Goal: Task Accomplishment & Management: Manage account settings

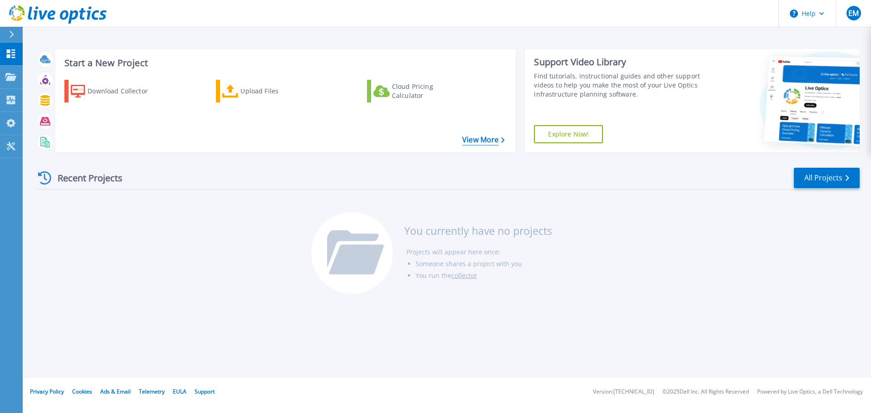
click at [496, 141] on link "View More" at bounding box center [483, 140] width 42 height 9
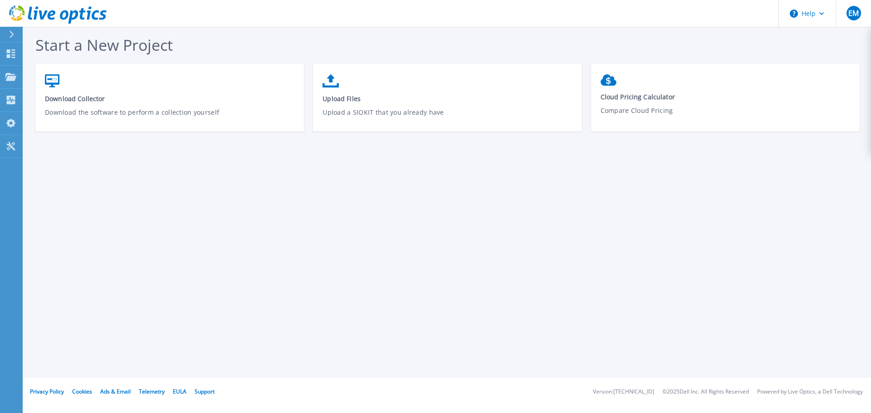
click at [15, 31] on div at bounding box center [15, 34] width 15 height 15
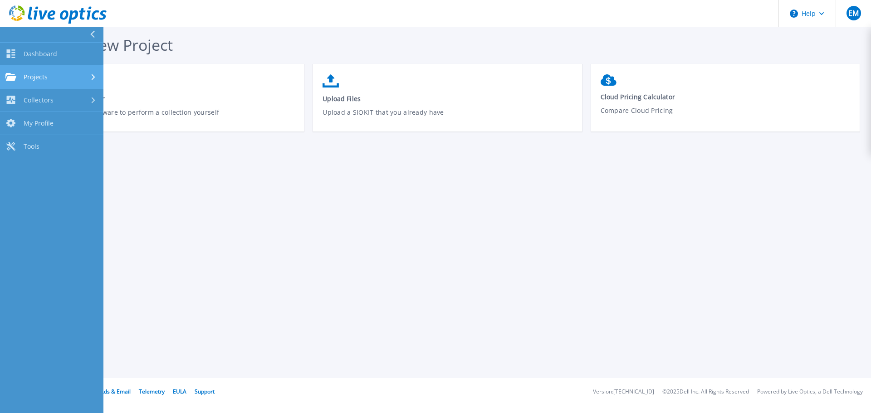
click at [39, 78] on span "Projects" at bounding box center [36, 77] width 24 height 8
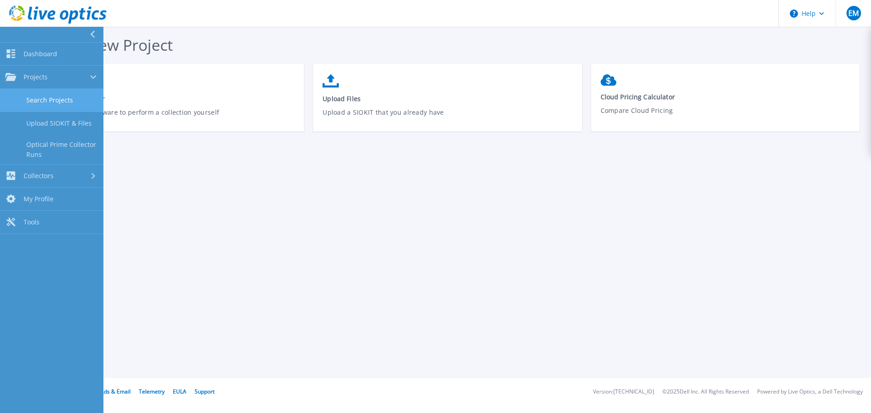
click at [49, 99] on link "Search Projects" at bounding box center [51, 100] width 103 height 23
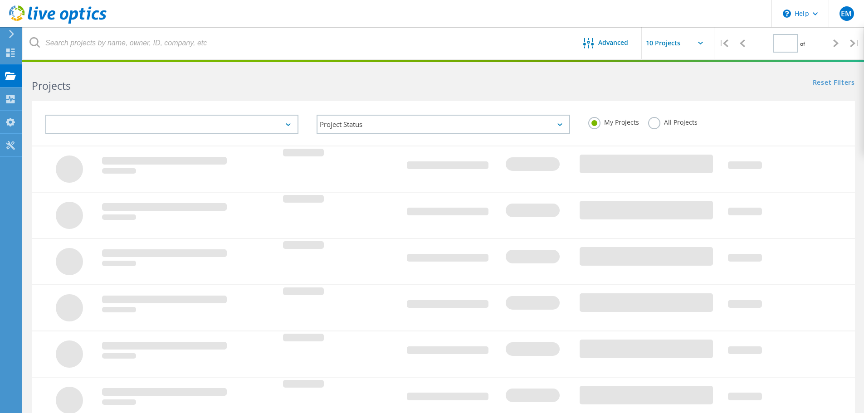
type input "1"
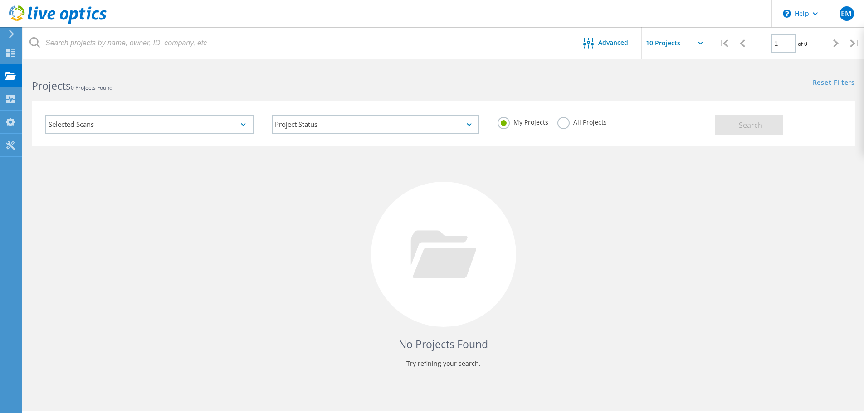
click at [143, 122] on div "Selected Scans" at bounding box center [149, 125] width 208 height 20
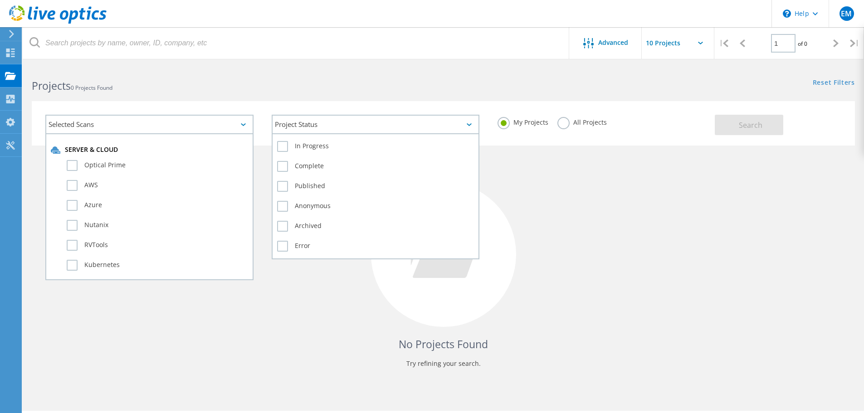
click at [460, 126] on div "Project Status" at bounding box center [376, 125] width 208 height 20
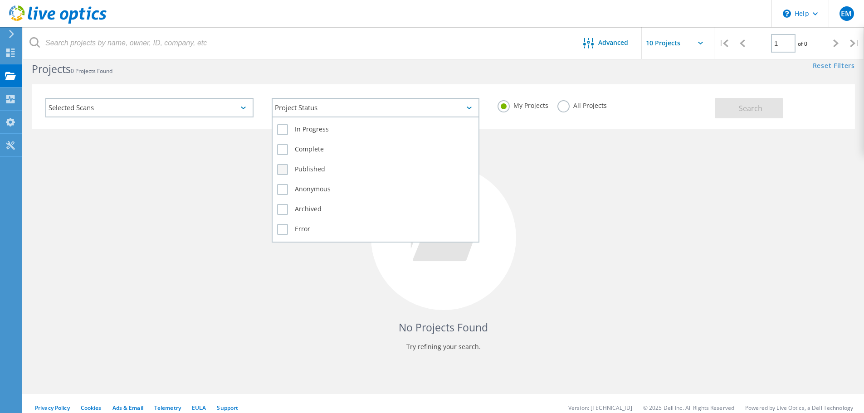
scroll to position [25, 0]
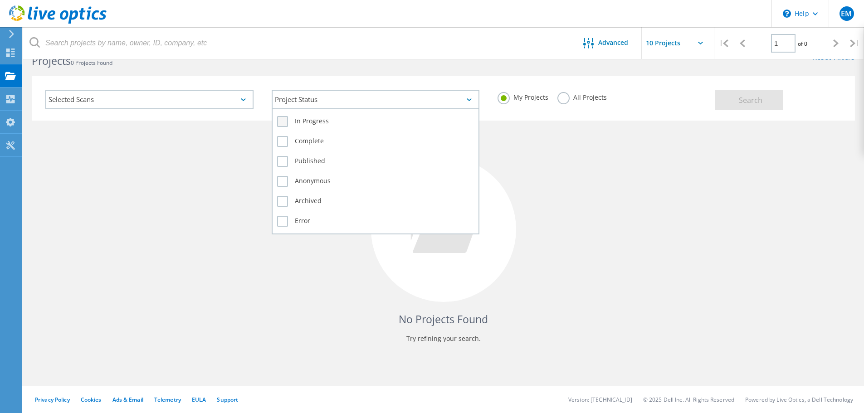
click at [284, 123] on label "In Progress" at bounding box center [375, 121] width 197 height 11
click at [0, 0] on input "In Progress" at bounding box center [0, 0] width 0 height 0
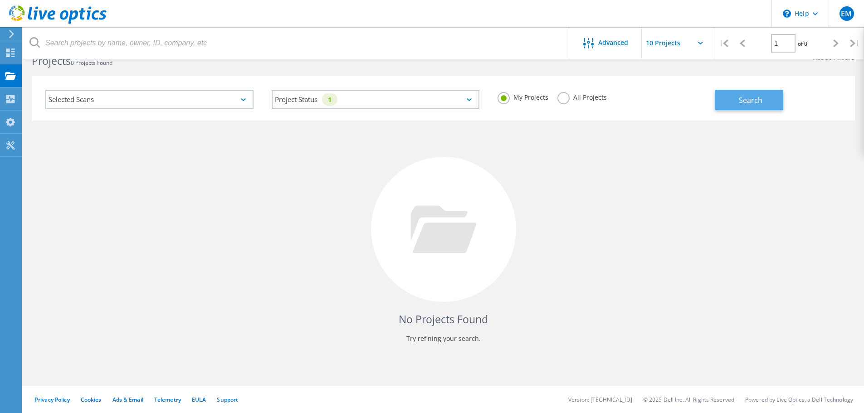
click at [753, 106] on button "Search" at bounding box center [749, 100] width 68 height 20
click at [10, 96] on use at bounding box center [10, 99] width 9 height 9
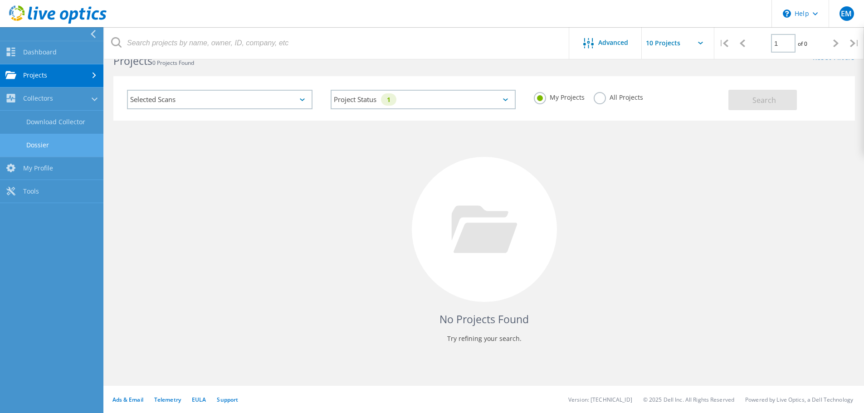
click at [54, 139] on link "Dossier" at bounding box center [51, 145] width 103 height 23
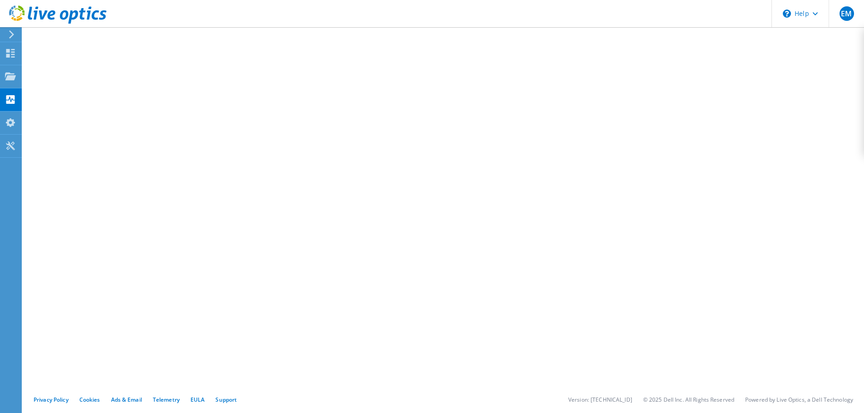
click at [7, 32] on div at bounding box center [10, 34] width 10 height 8
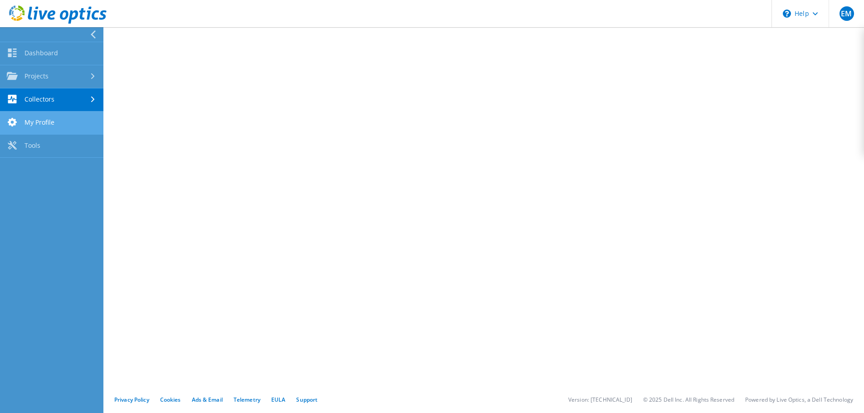
click at [48, 126] on link "My Profile" at bounding box center [51, 123] width 103 height 23
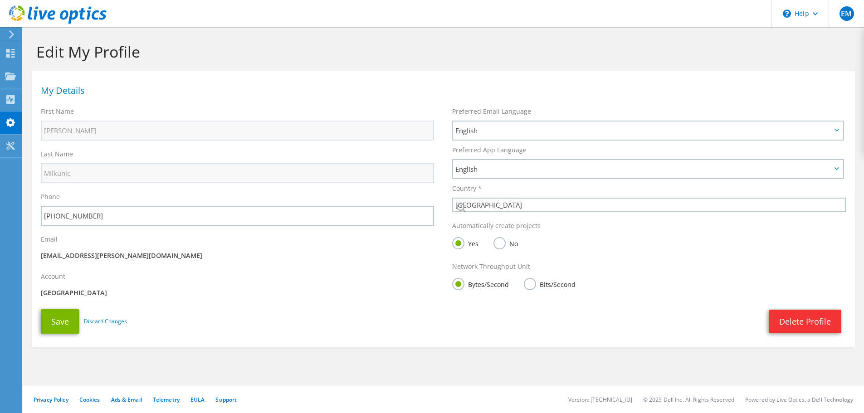
select select "224"
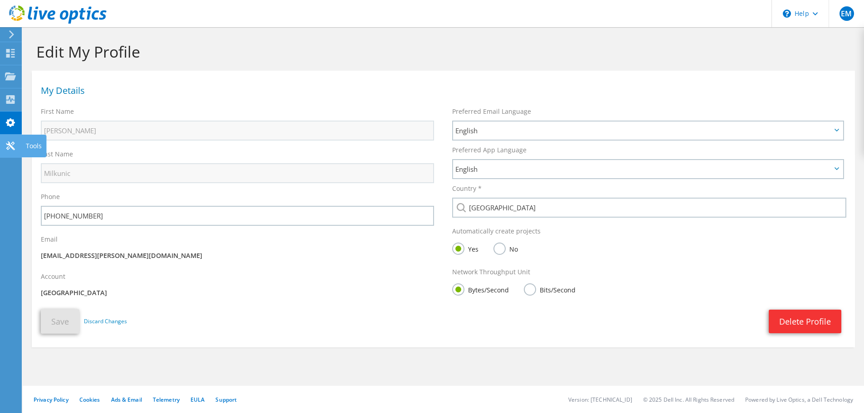
click at [15, 151] on div at bounding box center [10, 147] width 11 height 10
